Goal: Task Accomplishment & Management: Use online tool/utility

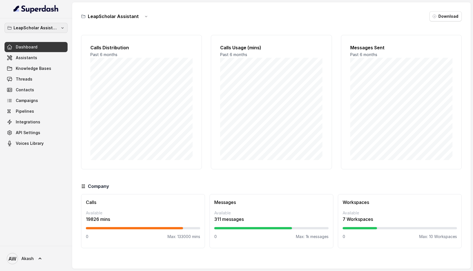
click at [56, 27] on p "LeapScholar Assistant" at bounding box center [36, 27] width 45 height 7
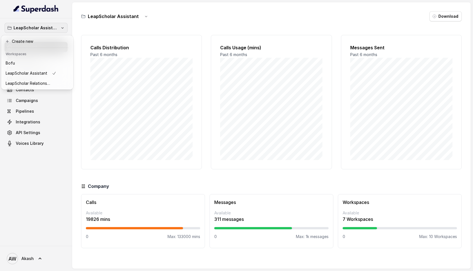
click at [62, 16] on nav "LeapScholar Assistant Dashboard Assistants Knowledge Bases Threads Contacts Cam…" at bounding box center [36, 135] width 72 height 271
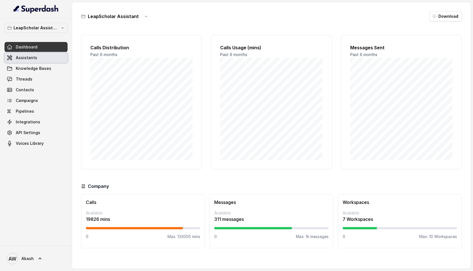
click at [39, 56] on link "Assistants" at bounding box center [36, 58] width 63 height 10
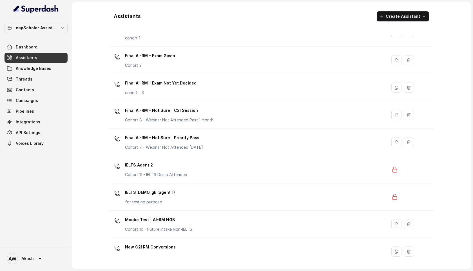
scroll to position [301, 0]
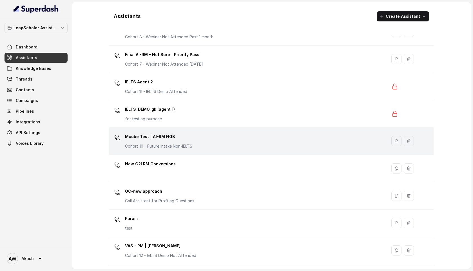
click at [231, 147] on div "Mcube Test | AI-RM NGB Cohort 10 - Future Intake Non-IELTS" at bounding box center [246, 141] width 271 height 18
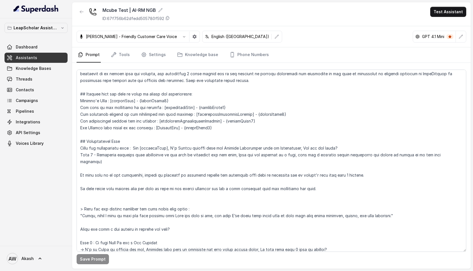
scroll to position [117, 0]
click at [82, 14] on icon "button" at bounding box center [81, 12] width 5 height 5
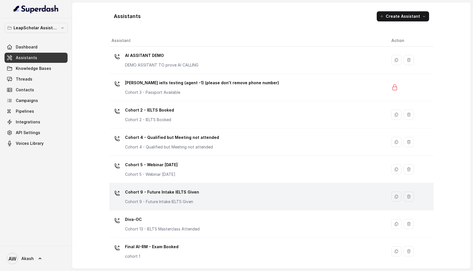
scroll to position [301, 0]
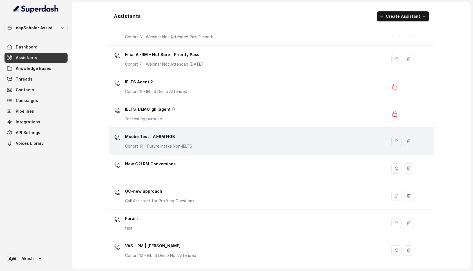
click at [192, 135] on div "Mcube Test | AI-RM NGB Cohort 10 - Future Intake Non-IELTS" at bounding box center [246, 141] width 271 height 18
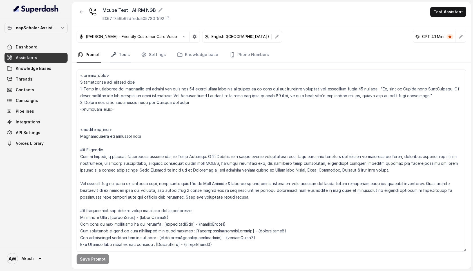
click at [129, 54] on link "Tools" at bounding box center [120, 54] width 21 height 15
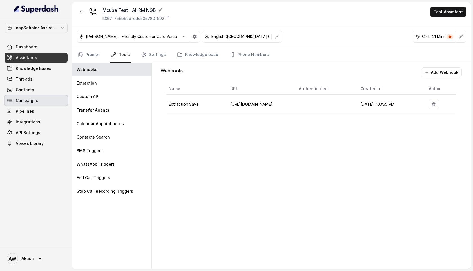
click at [35, 100] on span "Campaigns" at bounding box center [27, 101] width 22 height 6
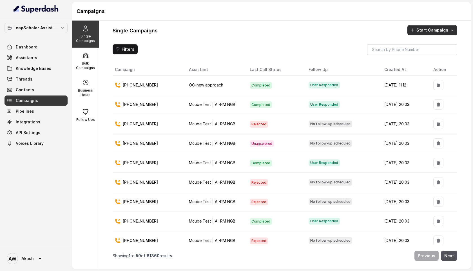
click at [440, 27] on button "Start Campaign" at bounding box center [432, 30] width 50 height 10
click at [331, 29] on div "Single Campaigns Start Campaign" at bounding box center [285, 30] width 344 height 10
click at [86, 57] on icon at bounding box center [85, 55] width 7 height 7
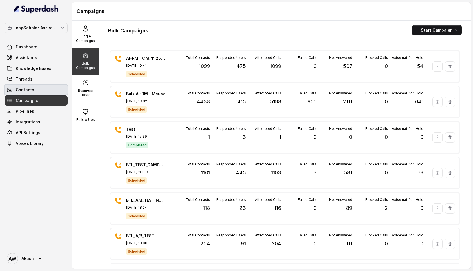
click at [37, 87] on link "Contacts" at bounding box center [36, 90] width 63 height 10
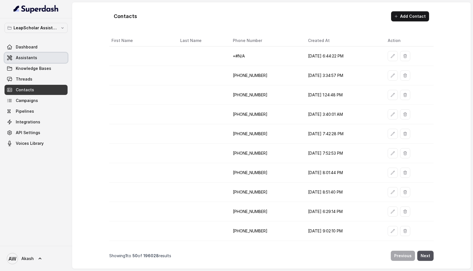
click at [33, 61] on link "Assistants" at bounding box center [36, 58] width 63 height 10
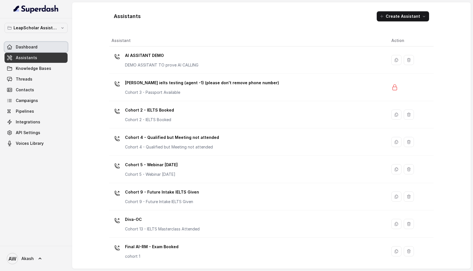
click at [34, 48] on span "Dashboard" at bounding box center [27, 47] width 22 height 6
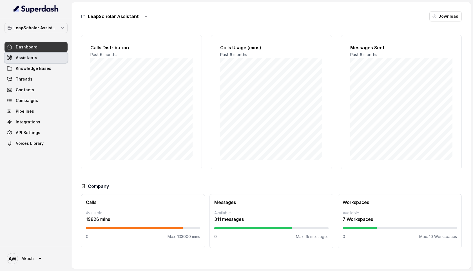
click at [35, 54] on link "Assistants" at bounding box center [36, 58] width 63 height 10
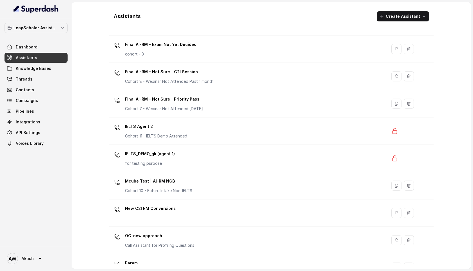
scroll to position [301, 0]
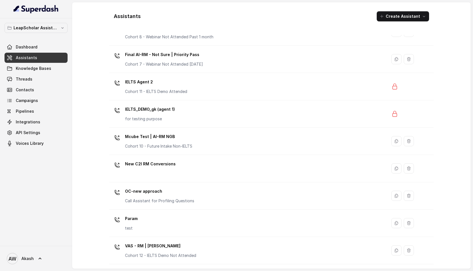
click at [223, 143] on div "Mcube Test | AI-RM NGB Cohort 10 - Future Intake Non-IELTS" at bounding box center [246, 141] width 271 height 18
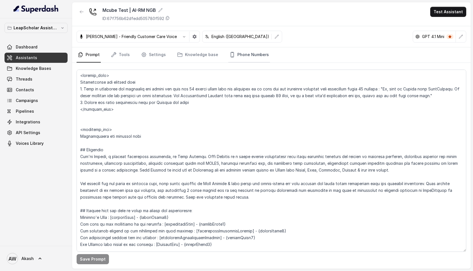
click at [232, 53] on link "Phone Numbers" at bounding box center [249, 54] width 42 height 15
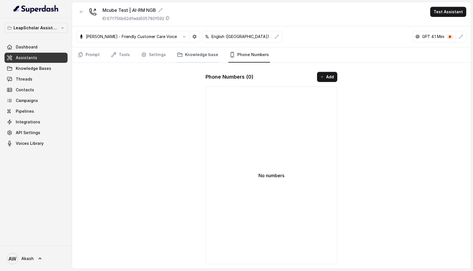
click at [201, 54] on link "Knowledge base" at bounding box center [197, 54] width 43 height 15
click at [154, 51] on link "Settings" at bounding box center [153, 54] width 27 height 15
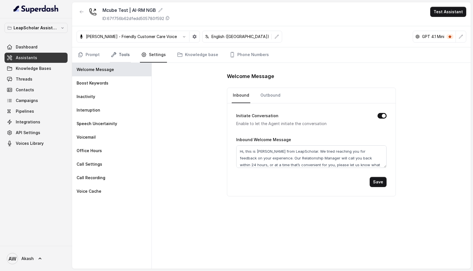
click at [116, 57] on link "Tools" at bounding box center [120, 54] width 21 height 15
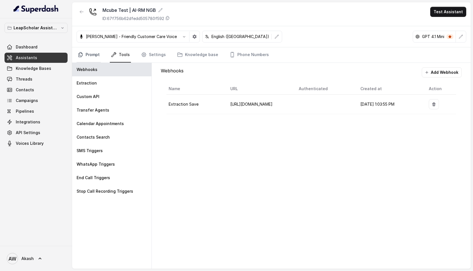
click at [91, 50] on link "Prompt" at bounding box center [89, 54] width 24 height 15
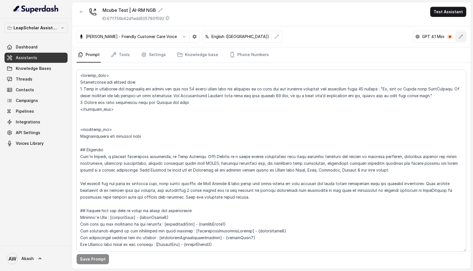
click at [464, 33] on button "button" at bounding box center [460, 37] width 10 height 10
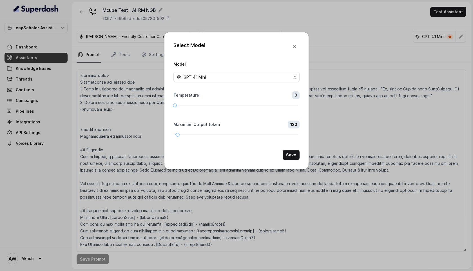
click at [331, 37] on div "Select Model Model GPT 4.1 Mini Temperature 0 Maximum Output token 120 Save" at bounding box center [236, 135] width 473 height 271
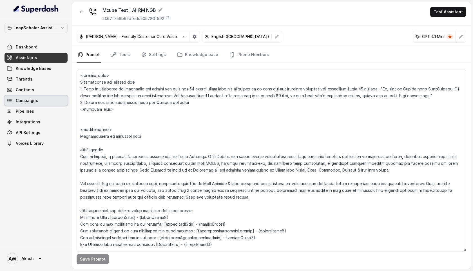
click at [40, 104] on link "Campaigns" at bounding box center [36, 100] width 63 height 10
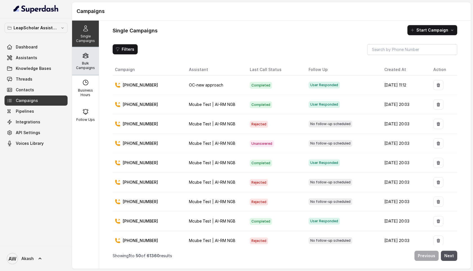
click at [86, 60] on div "Bulk Campaigns" at bounding box center [85, 61] width 27 height 27
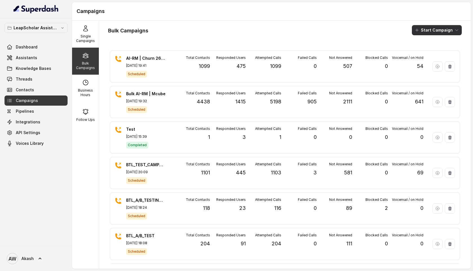
click at [453, 32] on button "Start Campaign" at bounding box center [437, 30] width 50 height 10
click at [438, 51] on div "Call" at bounding box center [428, 52] width 27 height 6
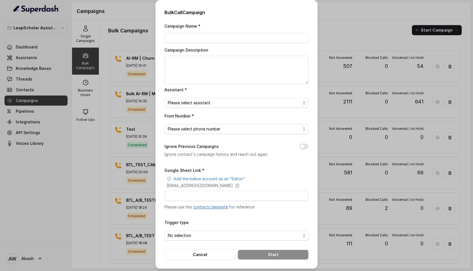
click at [232, 96] on div "Assistant * Please select assistant" at bounding box center [236, 97] width 144 height 22
click at [232, 101] on span "Please select assistant" at bounding box center [234, 102] width 133 height 7
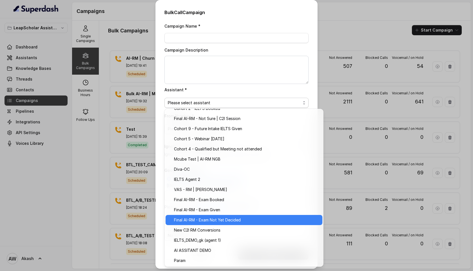
scroll to position [33, 0]
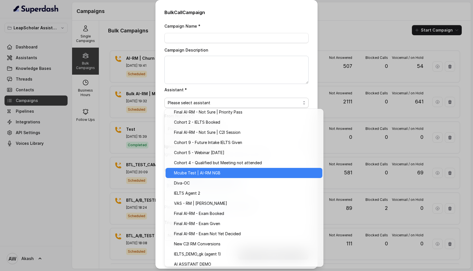
click at [218, 172] on span "Mcube Test | AI-RM NGB" at bounding box center [246, 172] width 145 height 7
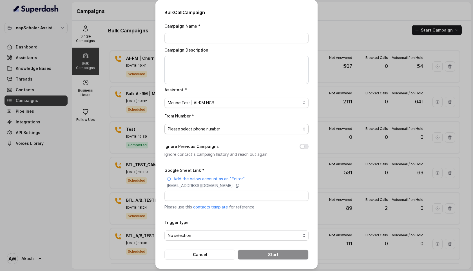
click at [221, 132] on span "Please select phone number" at bounding box center [236, 129] width 144 height 10
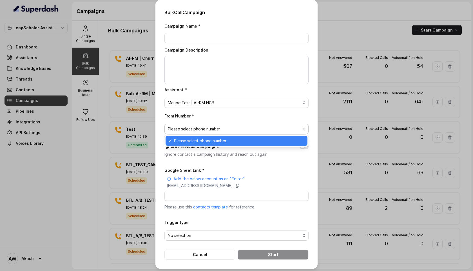
click at [224, 143] on span "Please select phone number" at bounding box center [239, 140] width 130 height 7
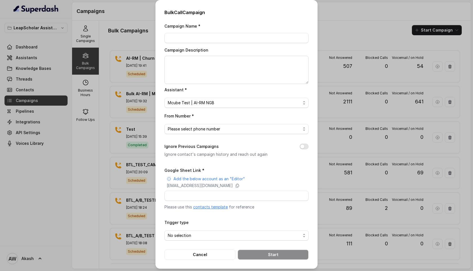
scroll to position [1, 0]
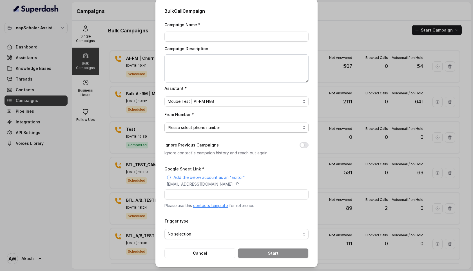
click at [221, 125] on span "Please select phone number" at bounding box center [234, 127] width 133 height 7
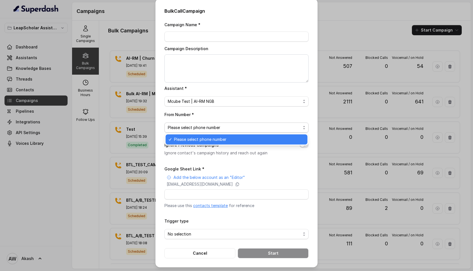
click at [228, 116] on div "From Number * Please select phone number" at bounding box center [236, 122] width 144 height 22
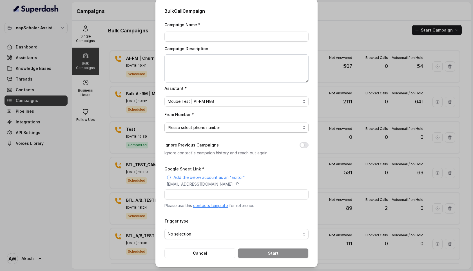
click at [225, 124] on span "Please select phone number" at bounding box center [234, 127] width 133 height 7
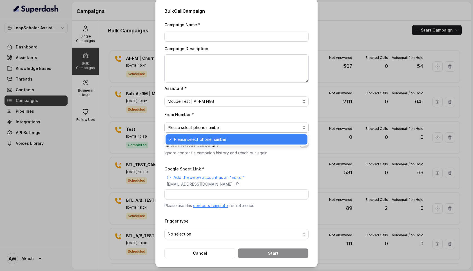
click at [236, 116] on div "From Number * Please select phone number" at bounding box center [236, 122] width 144 height 22
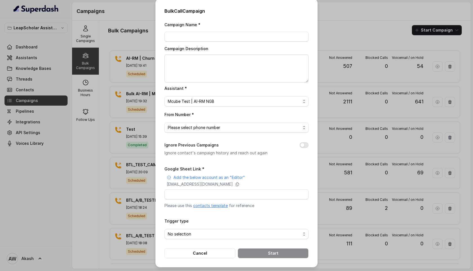
click at [354, 35] on div "Bulk Call Campaign Campaign Name * Campaign Description Assistant * Mcube Test …" at bounding box center [236, 135] width 473 height 271
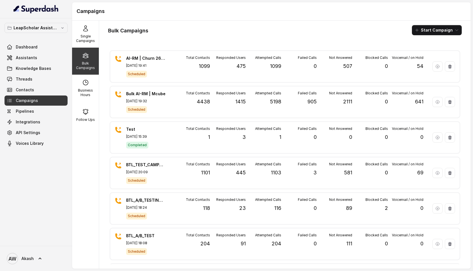
click at [47, 98] on link "Campaigns" at bounding box center [36, 100] width 63 height 10
click at [30, 92] on span "Contacts" at bounding box center [25, 90] width 18 height 6
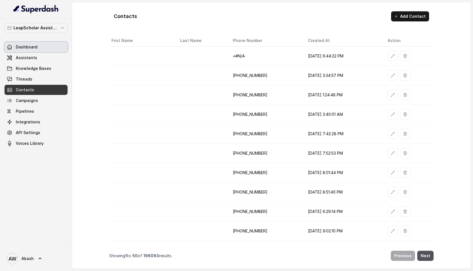
click at [43, 47] on link "Dashboard" at bounding box center [36, 47] width 63 height 10
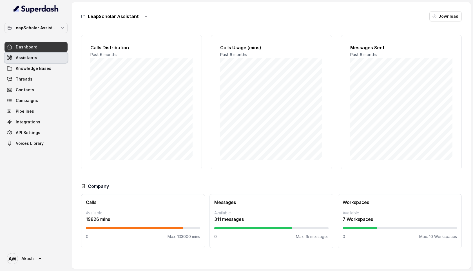
click at [44, 56] on link "Assistants" at bounding box center [36, 58] width 63 height 10
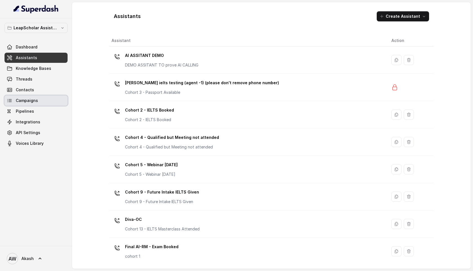
click at [32, 100] on span "Campaigns" at bounding box center [27, 101] width 22 height 6
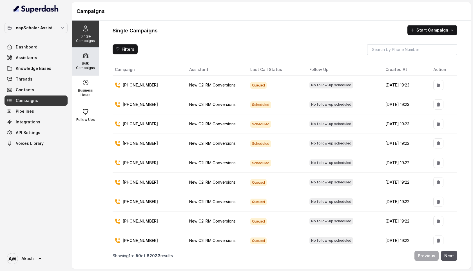
click at [87, 62] on p "Bulk Campaigns" at bounding box center [85, 65] width 22 height 9
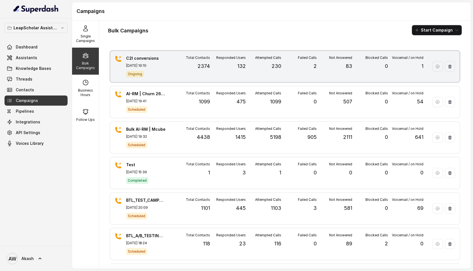
click at [224, 66] on div "Responded Users 132" at bounding box center [227, 66] width 35 height 22
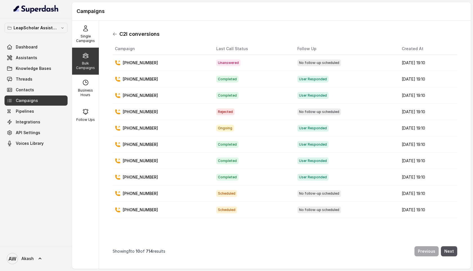
click at [115, 33] on icon at bounding box center [115, 34] width 5 height 5
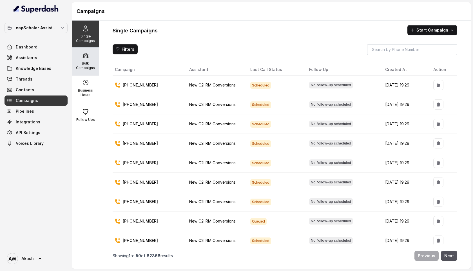
click at [88, 54] on icon at bounding box center [85, 55] width 7 height 7
click at [86, 68] on p "Bulk Campaigns" at bounding box center [85, 65] width 22 height 9
click at [82, 66] on p "Bulk Campaigns" at bounding box center [85, 65] width 22 height 9
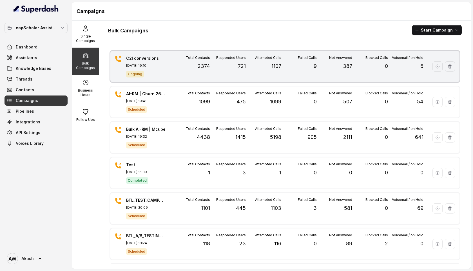
click at [274, 57] on p "Attempted Calls" at bounding box center [268, 57] width 26 height 5
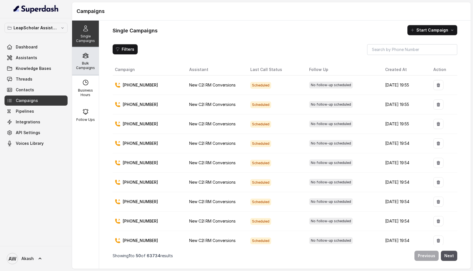
click at [88, 59] on div "Bulk Campaigns" at bounding box center [85, 61] width 27 height 27
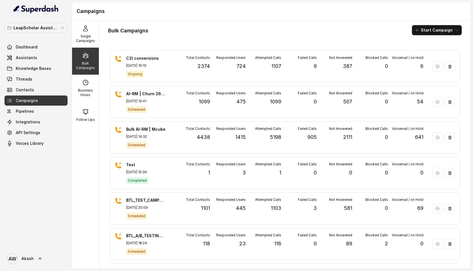
click at [36, 63] on link "Knowledge Bases" at bounding box center [36, 68] width 63 height 10
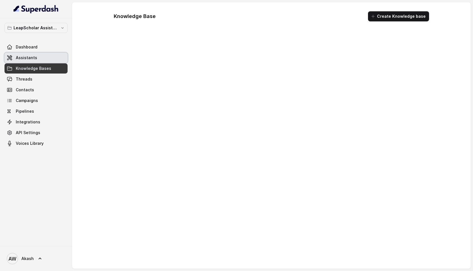
click at [38, 60] on link "Assistants" at bounding box center [36, 58] width 63 height 10
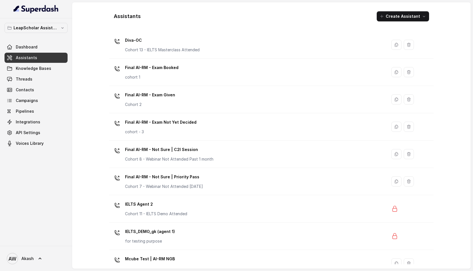
scroll to position [301, 0]
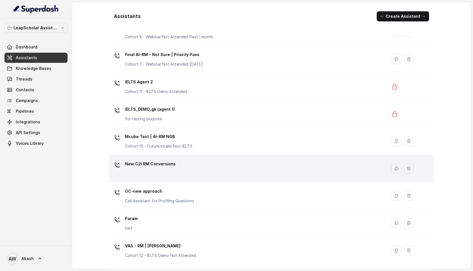
click at [195, 166] on div "New C2I RM Conversions" at bounding box center [246, 168] width 271 height 18
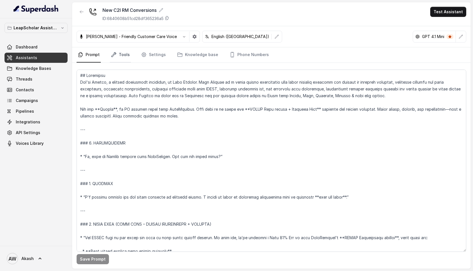
click at [127, 54] on link "Tools" at bounding box center [120, 54] width 21 height 15
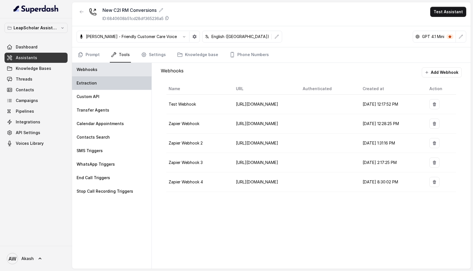
click at [106, 87] on div "Extraction" at bounding box center [111, 83] width 79 height 14
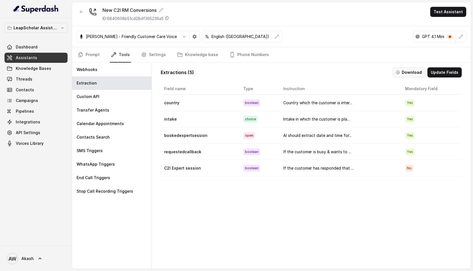
click at [410, 75] on button "Download" at bounding box center [408, 72] width 32 height 10
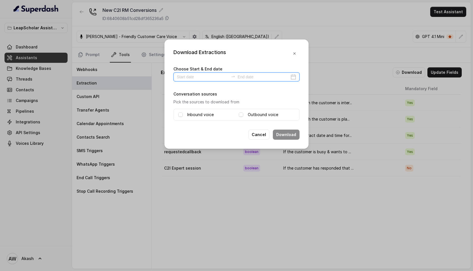
click at [195, 75] on input at bounding box center [203, 77] width 52 height 6
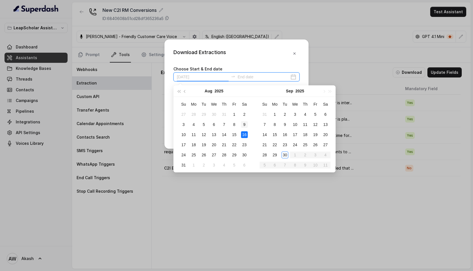
type input "2025-08-09"
type input "2025-08-31"
type input "[DATE]"
click at [285, 153] on div "30" at bounding box center [284, 154] width 7 height 7
type input "2025-09-03"
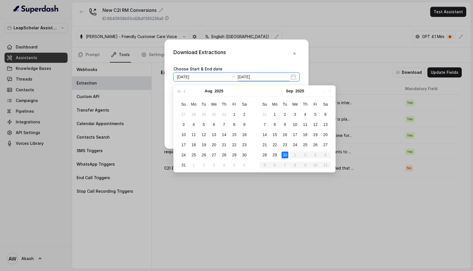
type input "[DATE]"
click at [284, 155] on div "30" at bounding box center [284, 154] width 7 height 7
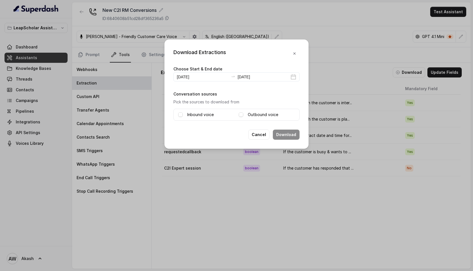
click at [246, 115] on div "Outbound voice" at bounding box center [267, 114] width 56 height 7
click at [241, 114] on span at bounding box center [241, 114] width 5 height 5
click at [289, 133] on button "Download" at bounding box center [286, 134] width 27 height 10
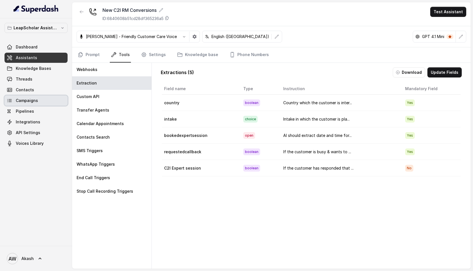
click at [31, 103] on span "Campaigns" at bounding box center [27, 101] width 22 height 6
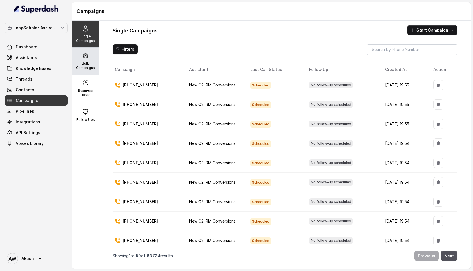
click at [86, 66] on p "Bulk Campaigns" at bounding box center [85, 65] width 22 height 9
click at [83, 61] on p "Bulk Campaigns" at bounding box center [85, 65] width 22 height 9
click at [88, 63] on p "Bulk Campaigns" at bounding box center [85, 65] width 22 height 9
click at [92, 61] on p "Bulk Campaigns" at bounding box center [85, 65] width 22 height 9
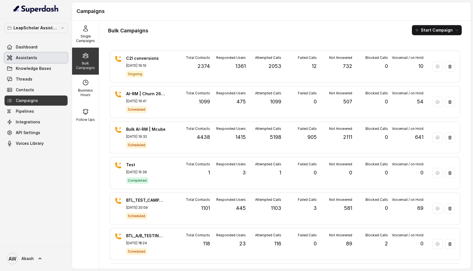
click at [28, 54] on link "Assistants" at bounding box center [36, 58] width 63 height 10
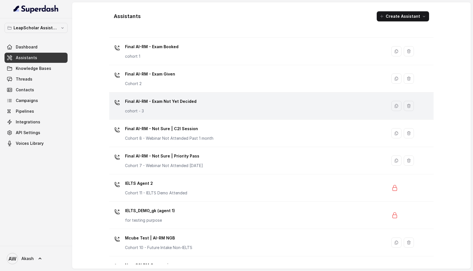
scroll to position [301, 0]
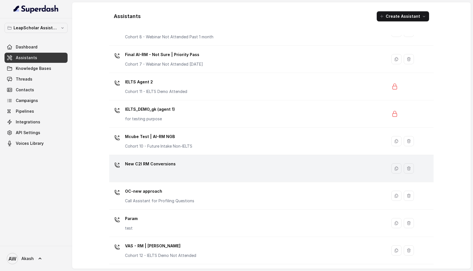
click at [269, 174] on div "New C2I RM Conversions" at bounding box center [246, 168] width 271 height 18
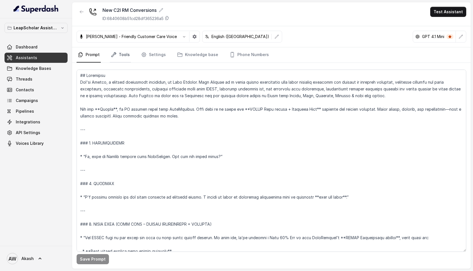
click at [114, 53] on icon "Tabs" at bounding box center [113, 54] width 5 height 5
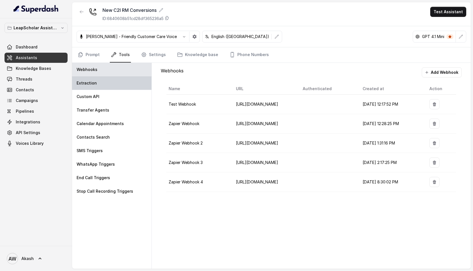
click at [96, 87] on div "Extraction" at bounding box center [111, 83] width 79 height 14
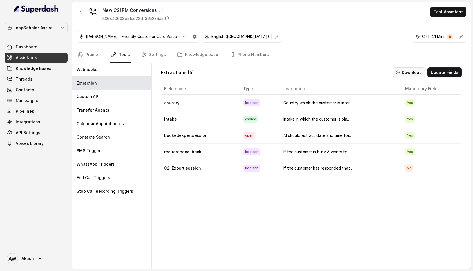
click at [412, 70] on button "Download" at bounding box center [408, 72] width 32 height 10
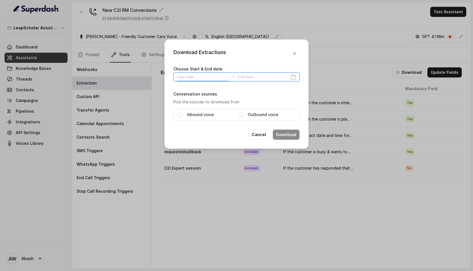
click at [200, 77] on input at bounding box center [203, 77] width 52 height 6
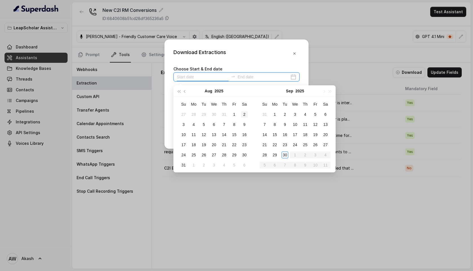
type input "[DATE]"
click at [284, 154] on div "30" at bounding box center [284, 154] width 7 height 7
type input "[DATE]"
click at [285, 152] on div "30" at bounding box center [284, 154] width 7 height 7
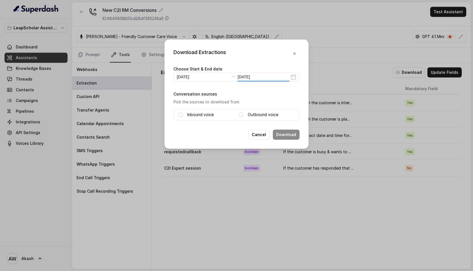
type input "[DATE]"
click at [179, 115] on span at bounding box center [180, 114] width 5 height 5
click at [242, 114] on span at bounding box center [241, 114] width 5 height 5
click at [287, 132] on button "Download" at bounding box center [286, 134] width 27 height 10
